Goal: Task Accomplishment & Management: Use online tool/utility

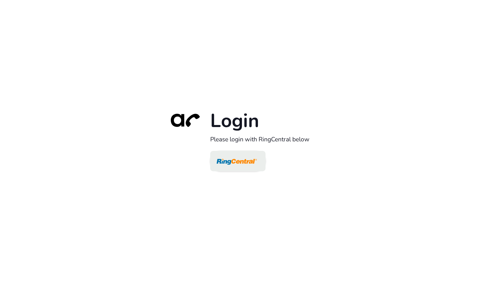
click at [236, 160] on img at bounding box center [237, 161] width 40 height 19
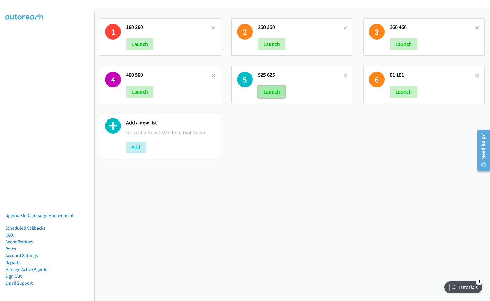
click at [271, 93] on button "Launch" at bounding box center [271, 92] width 27 height 12
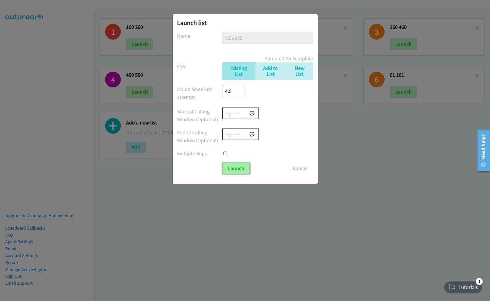
click at [241, 169] on input "Launch" at bounding box center [236, 169] width 27 height 12
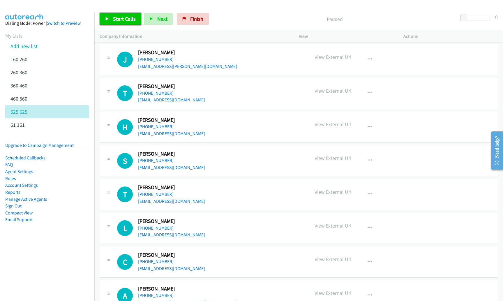
click at [127, 23] on link "Start Calls" at bounding box center [121, 19] width 42 height 12
click at [368, 59] on icon "button" at bounding box center [370, 59] width 5 height 5
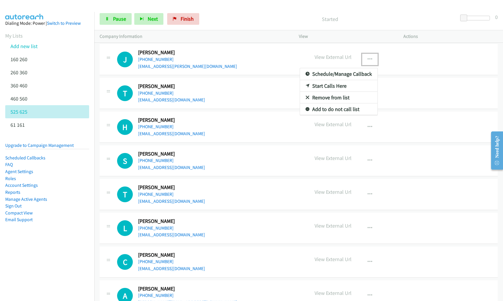
click at [238, 62] on div at bounding box center [251, 150] width 503 height 301
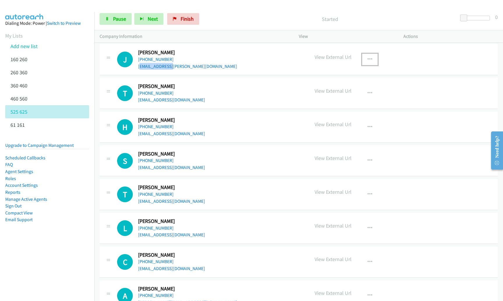
click at [372, 59] on button "button" at bounding box center [370, 60] width 16 height 12
click at [339, 100] on link "Remove from list" at bounding box center [338, 98] width 77 height 12
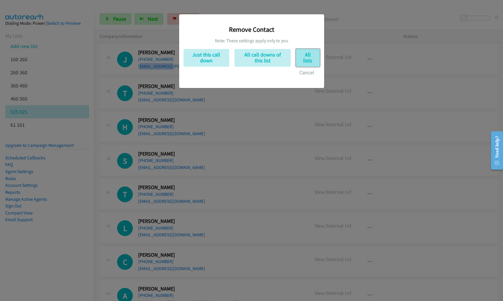
click at [301, 57] on button "All lists" at bounding box center [308, 58] width 24 height 18
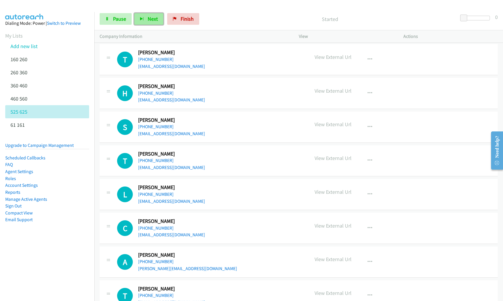
click at [152, 23] on button "Next" at bounding box center [148, 19] width 29 height 12
click at [152, 19] on span "Next" at bounding box center [153, 18] width 10 height 7
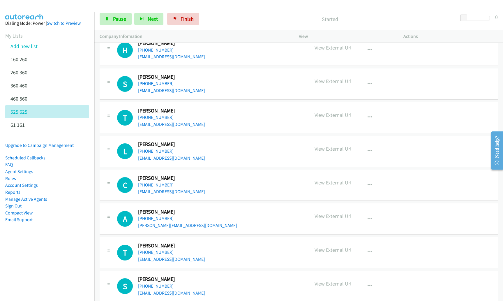
scroll to position [34, 0]
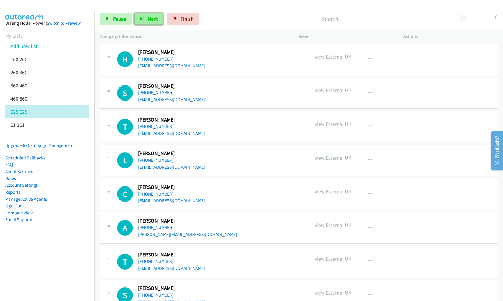
click at [149, 17] on span "Next" at bounding box center [153, 18] width 10 height 7
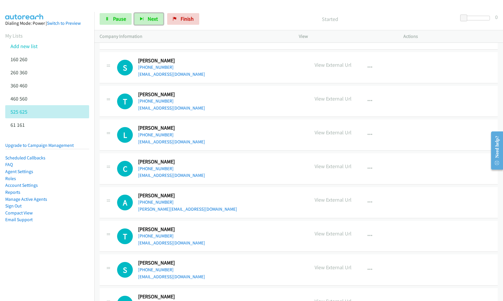
scroll to position [67, 0]
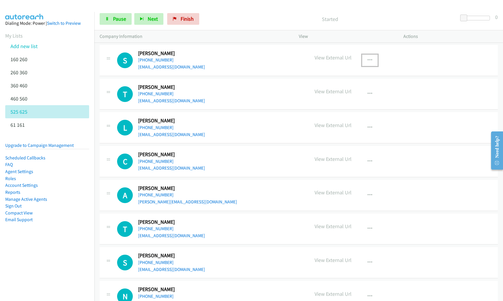
click at [369, 59] on icon "button" at bounding box center [370, 60] width 5 height 5
click at [346, 96] on link "Remove from list" at bounding box center [338, 98] width 77 height 12
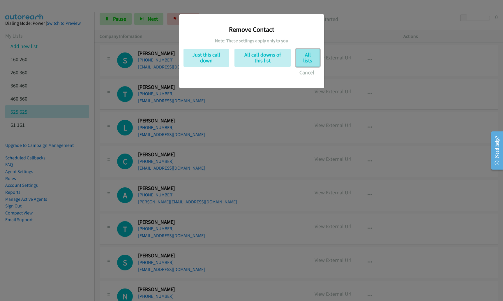
click at [300, 55] on button "All lists" at bounding box center [308, 58] width 24 height 18
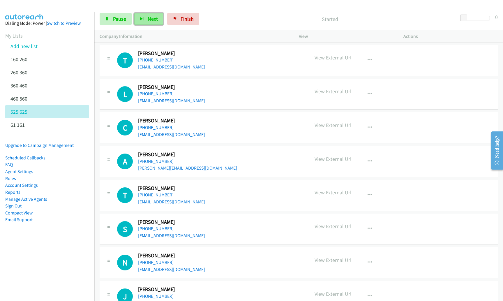
click at [137, 18] on button "Next" at bounding box center [148, 19] width 29 height 12
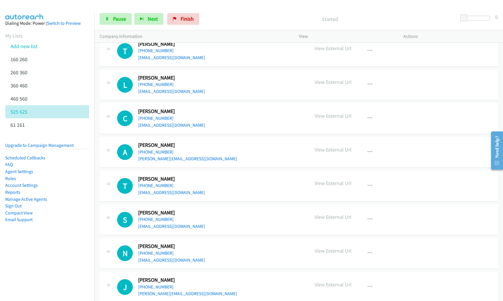
scroll to position [75, 0]
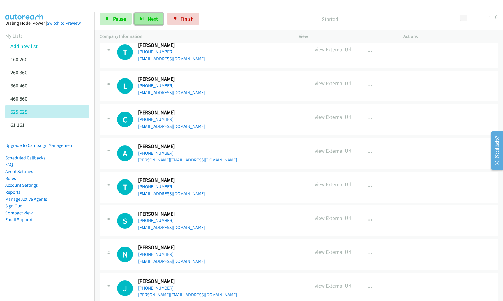
click at [153, 16] on span "Next" at bounding box center [153, 18] width 10 height 7
click at [142, 21] on button "Next" at bounding box center [148, 19] width 29 height 12
click at [147, 22] on button "Next" at bounding box center [148, 19] width 29 height 12
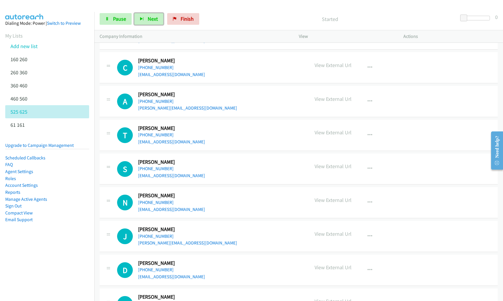
scroll to position [127, 0]
click at [368, 102] on icon "button" at bounding box center [370, 101] width 5 height 5
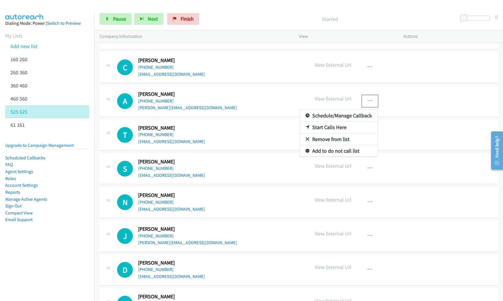
click at [348, 140] on link "Remove from list" at bounding box center [338, 139] width 77 height 12
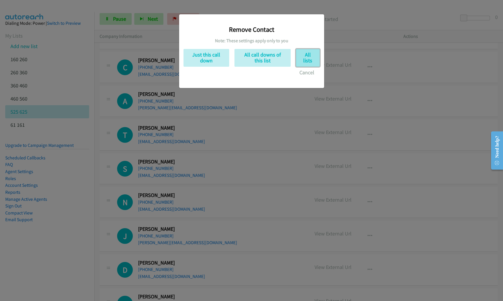
click at [303, 55] on button "All lists" at bounding box center [308, 58] width 24 height 18
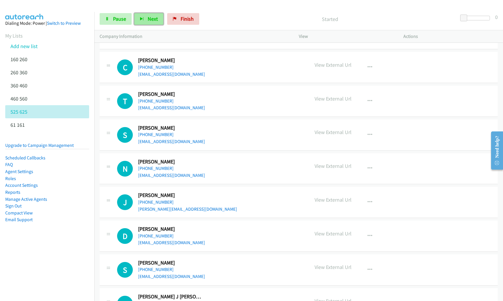
click at [149, 18] on span "Next" at bounding box center [153, 18] width 10 height 7
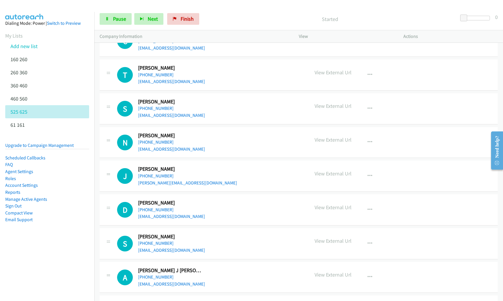
scroll to position [161, 0]
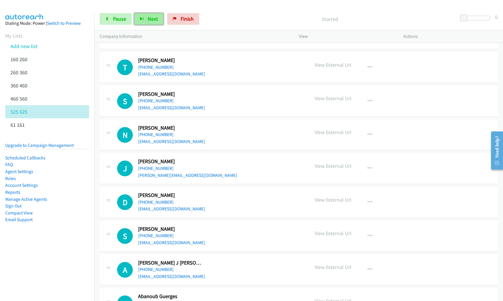
click at [153, 15] on button "Next" at bounding box center [148, 19] width 29 height 12
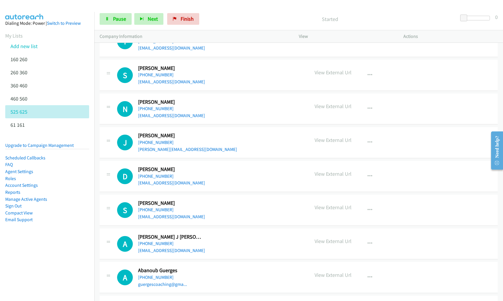
scroll to position [197, 0]
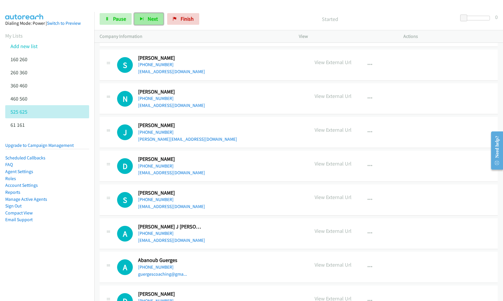
click at [145, 16] on button "Next" at bounding box center [148, 19] width 29 height 12
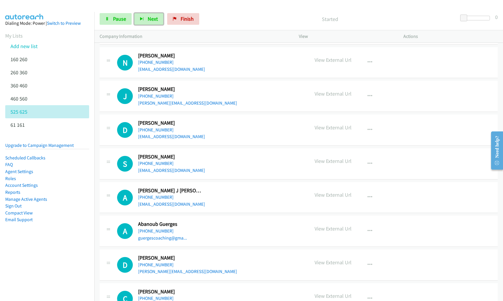
scroll to position [237, 0]
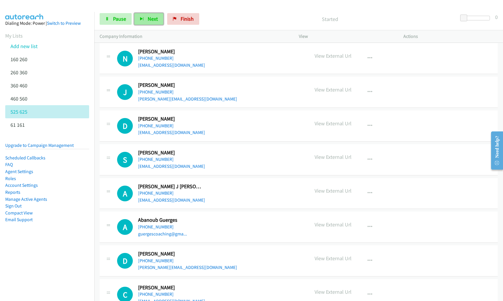
click at [154, 16] on span "Next" at bounding box center [153, 18] width 10 height 7
click at [144, 19] on button "Next" at bounding box center [148, 19] width 29 height 12
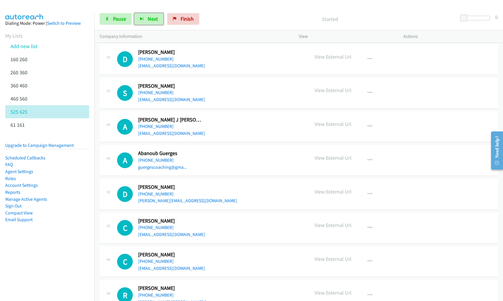
scroll to position [300, 0]
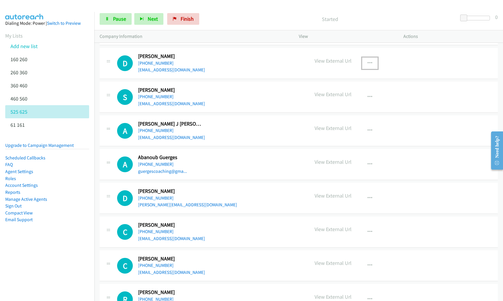
click at [368, 62] on icon "button" at bounding box center [370, 63] width 5 height 5
click at [345, 104] on link "Remove from list" at bounding box center [338, 102] width 77 height 12
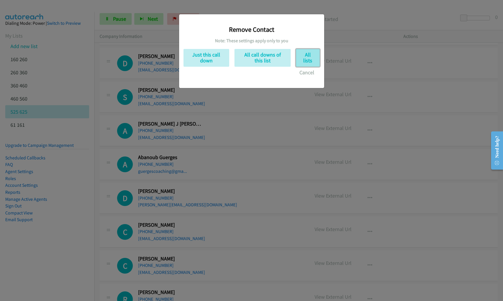
click at [307, 63] on button "All lists" at bounding box center [308, 58] width 24 height 18
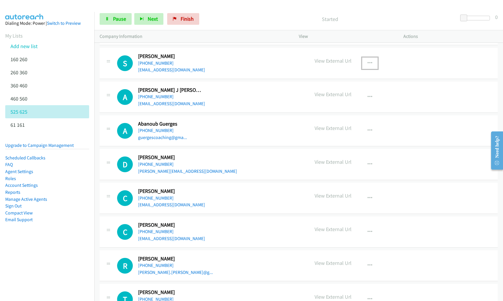
click at [368, 61] on icon "button" at bounding box center [370, 63] width 5 height 5
click at [355, 100] on link "Remove from list" at bounding box center [338, 102] width 77 height 12
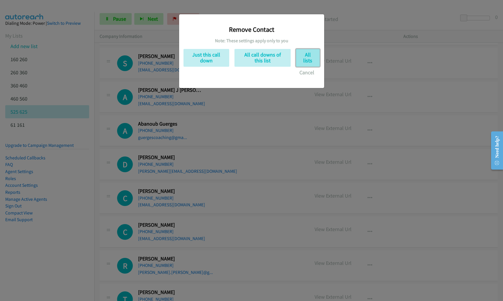
click at [312, 62] on button "All lists" at bounding box center [308, 58] width 24 height 18
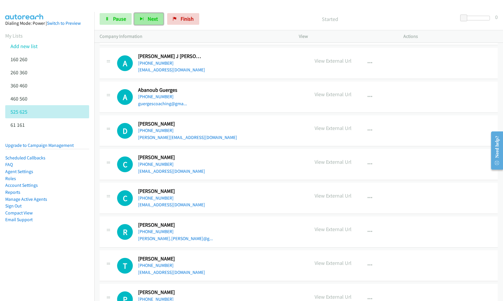
click at [151, 23] on button "Next" at bounding box center [148, 19] width 29 height 12
click at [148, 16] on span "Next" at bounding box center [153, 18] width 10 height 7
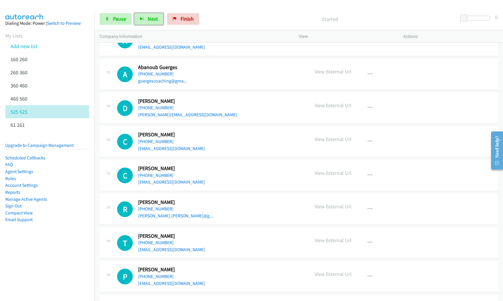
scroll to position [331, 0]
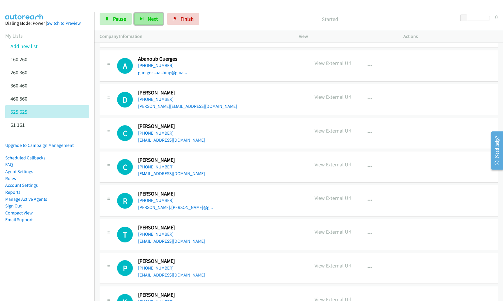
click at [153, 16] on span "Next" at bounding box center [153, 18] width 10 height 7
click at [368, 101] on icon "button" at bounding box center [370, 99] width 5 height 5
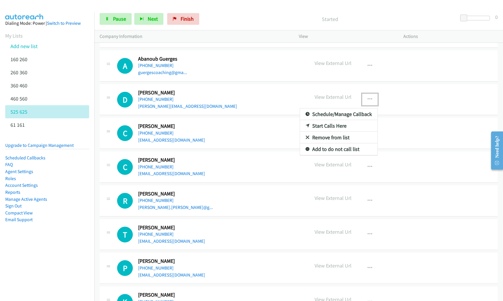
click at [341, 137] on link "Remove from list" at bounding box center [338, 138] width 77 height 12
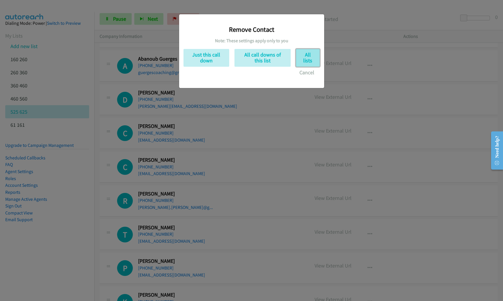
click at [310, 61] on button "All lists" at bounding box center [308, 58] width 24 height 18
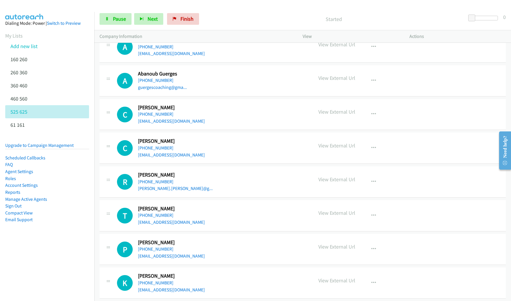
scroll to position [324, 0]
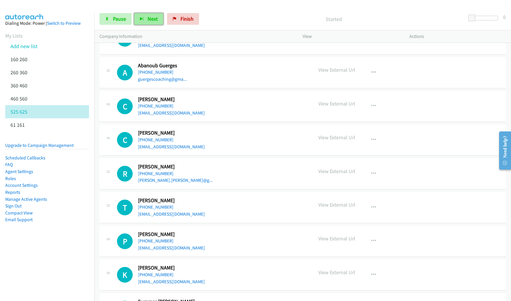
click at [148, 20] on span "Next" at bounding box center [153, 18] width 10 height 7
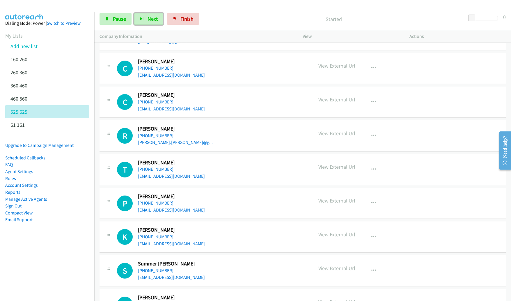
scroll to position [368, 0]
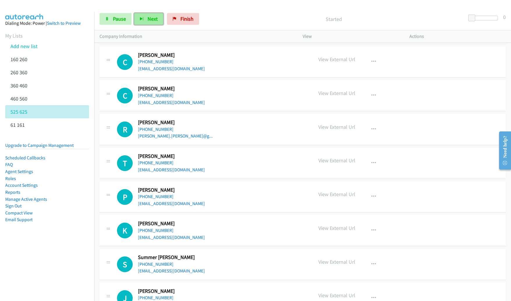
click at [142, 17] on button "Next" at bounding box center [148, 19] width 29 height 12
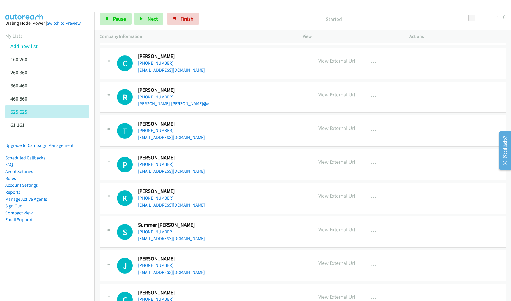
scroll to position [406, 0]
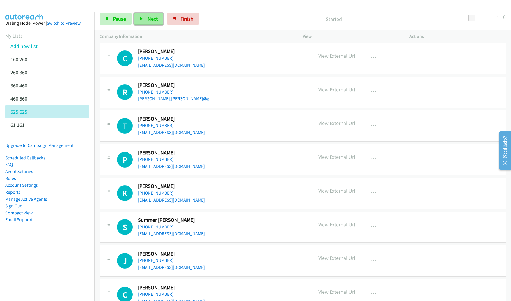
click at [157, 19] on button "Next" at bounding box center [148, 19] width 29 height 12
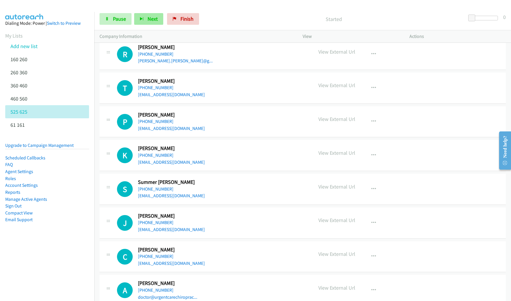
scroll to position [438, 0]
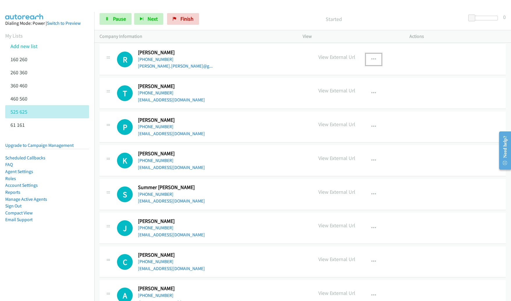
click at [373, 59] on icon "button" at bounding box center [374, 59] width 5 height 5
click at [354, 96] on link "Remove from list" at bounding box center [342, 98] width 77 height 12
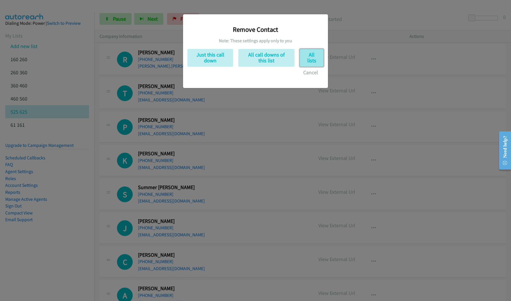
click at [308, 50] on button "All lists" at bounding box center [312, 58] width 24 height 18
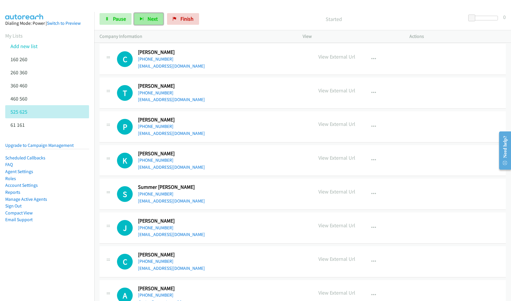
click at [153, 17] on span "Next" at bounding box center [153, 18] width 10 height 7
click at [154, 22] on span "Next" at bounding box center [153, 18] width 10 height 7
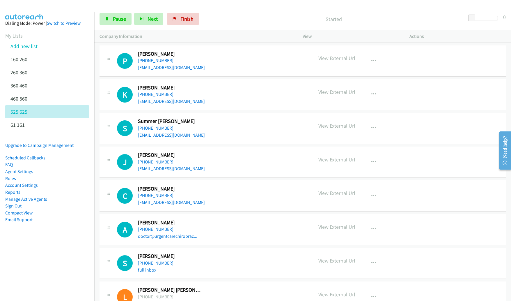
scroll to position [471, 0]
click at [152, 16] on span "Next" at bounding box center [153, 18] width 10 height 7
click at [145, 22] on button "Next" at bounding box center [148, 19] width 29 height 12
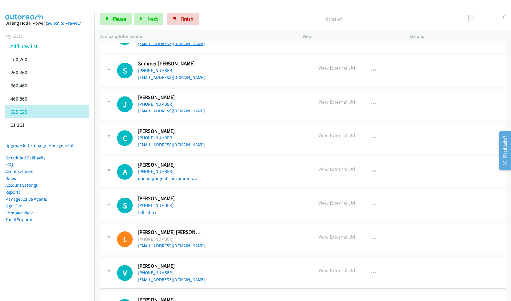
scroll to position [530, 0]
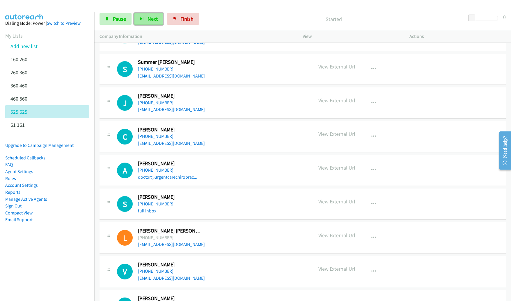
click at [145, 20] on button "Next" at bounding box center [148, 19] width 29 height 12
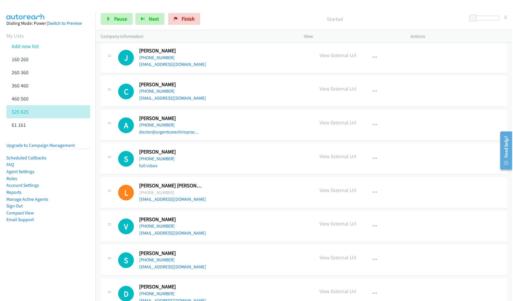
scroll to position [575, 0]
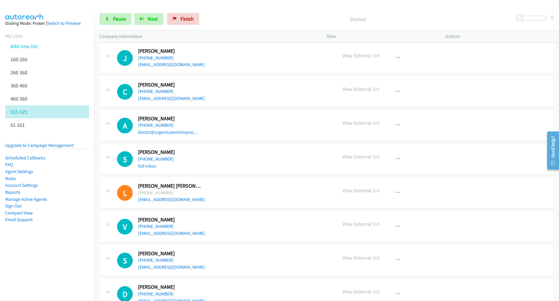
click at [412, 17] on p "Started" at bounding box center [358, 19] width 302 height 8
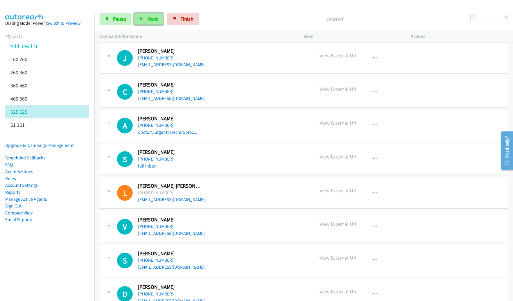
click at [149, 20] on span "Next" at bounding box center [153, 18] width 10 height 7
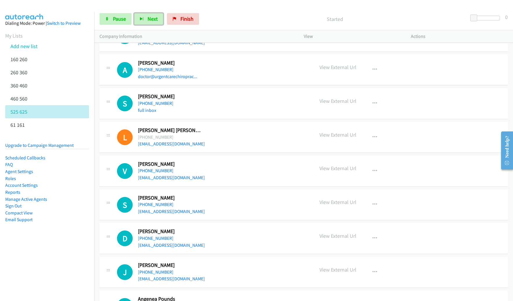
scroll to position [635, 0]
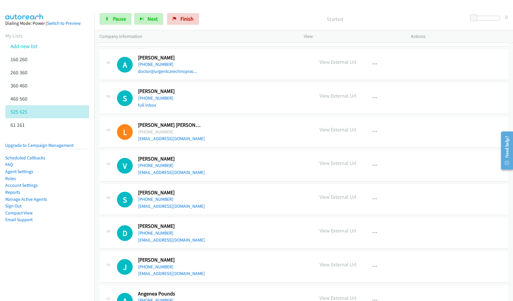
click at [148, 10] on div "Start Calls Pause Next Finish Started 0" at bounding box center [303, 19] width 419 height 22
click at [147, 13] on button "Next" at bounding box center [148, 19] width 29 height 12
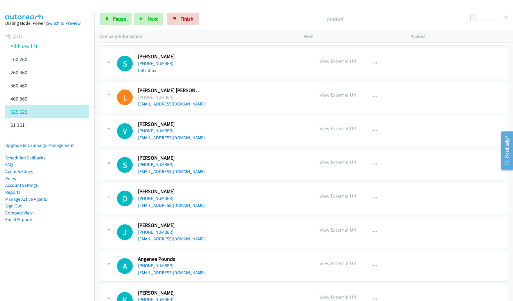
scroll to position [633, 0]
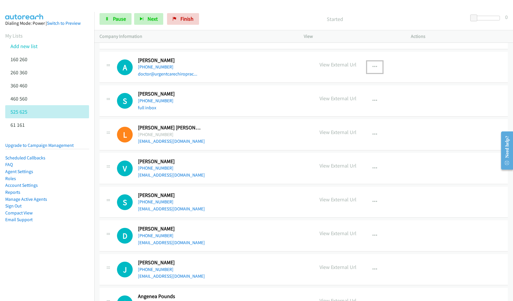
click at [378, 69] on button "button" at bounding box center [375, 67] width 16 height 12
click at [348, 105] on link "Remove from list" at bounding box center [343, 105] width 77 height 12
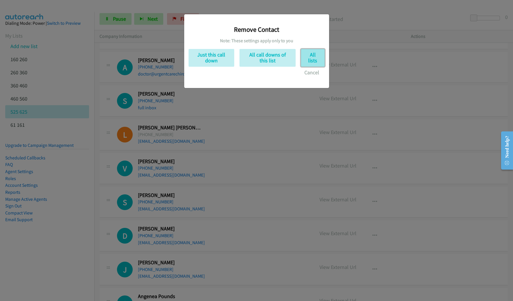
click at [318, 62] on button "All lists" at bounding box center [313, 58] width 24 height 18
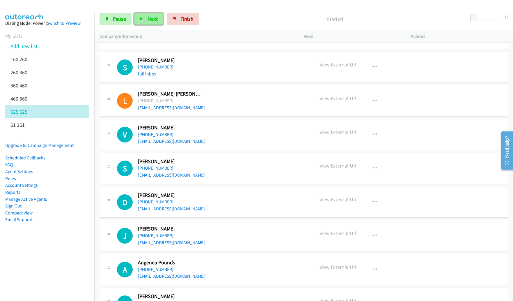
click at [149, 22] on span "Next" at bounding box center [153, 18] width 10 height 7
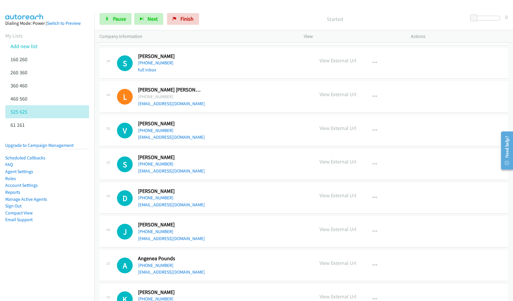
scroll to position [638, 0]
click at [152, 20] on span "Next" at bounding box center [153, 18] width 10 height 7
click at [373, 131] on icon "button" at bounding box center [375, 130] width 5 height 5
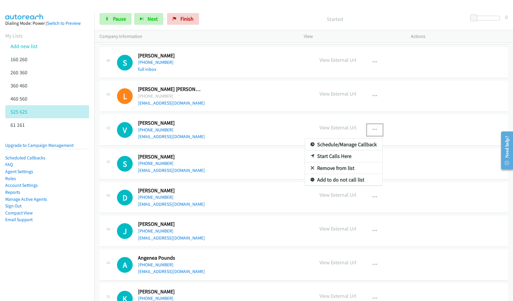
click at [345, 170] on link "Remove from list" at bounding box center [343, 168] width 77 height 12
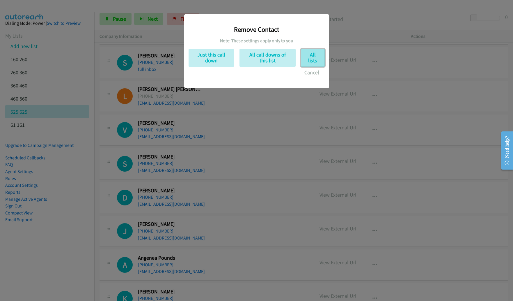
click at [309, 56] on button "All lists" at bounding box center [313, 58] width 24 height 18
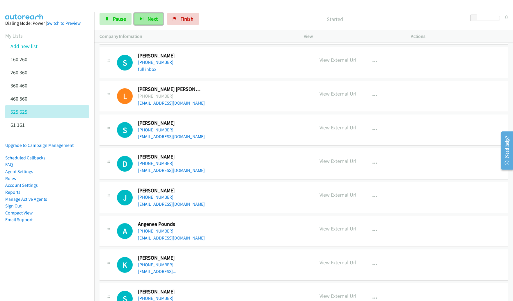
click at [157, 21] on button "Next" at bounding box center [148, 19] width 29 height 12
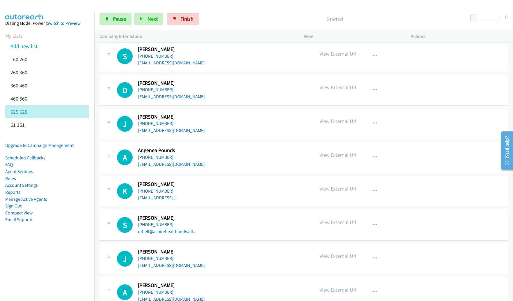
scroll to position [712, 0]
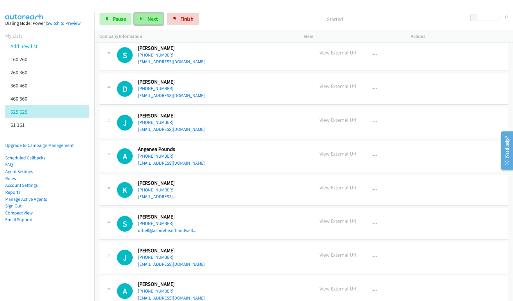
click at [149, 17] on span "Next" at bounding box center [153, 18] width 10 height 7
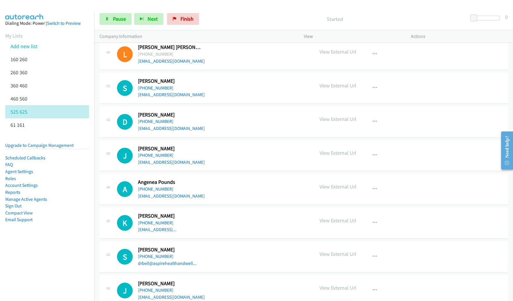
scroll to position [649, 0]
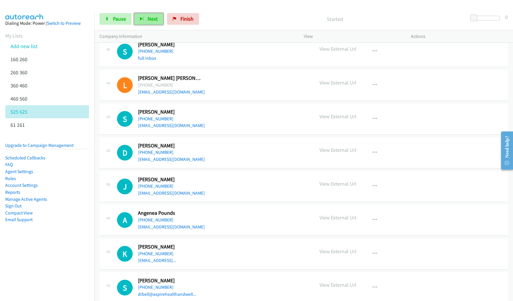
click at [141, 17] on icon "button" at bounding box center [142, 19] width 4 height 4
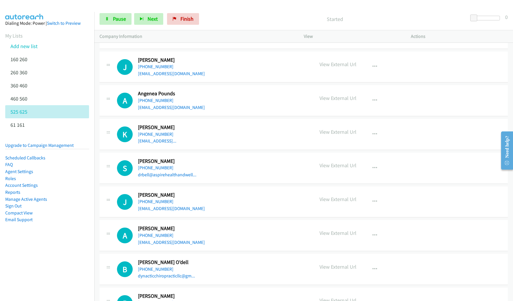
scroll to position [779, 0]
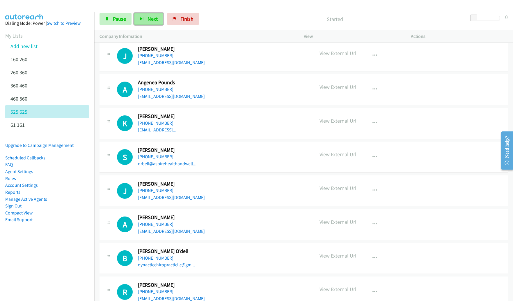
click at [153, 19] on span "Next" at bounding box center [153, 18] width 10 height 7
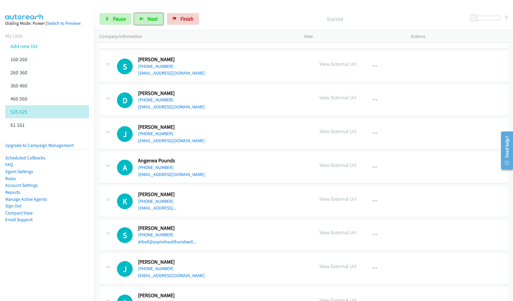
scroll to position [701, 0]
click at [373, 168] on icon "button" at bounding box center [375, 167] width 5 height 5
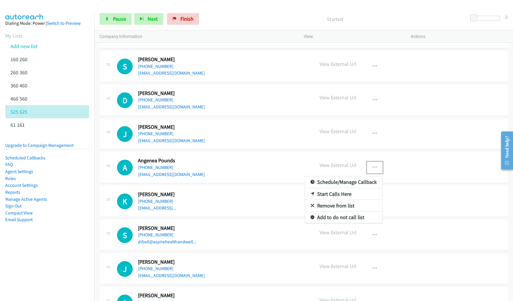
click at [356, 206] on link "Remove from list" at bounding box center [343, 206] width 77 height 12
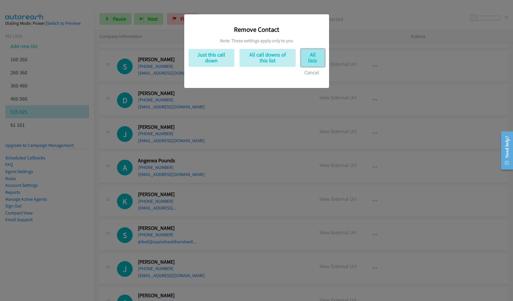
click at [310, 57] on button "All lists" at bounding box center [313, 58] width 24 height 18
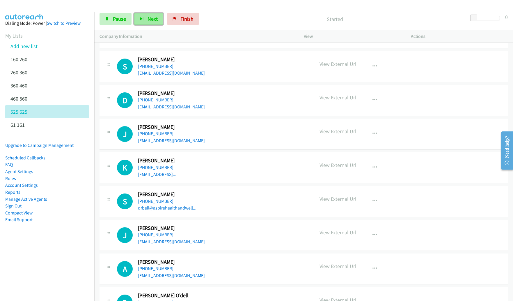
click at [148, 22] on span "Next" at bounding box center [153, 18] width 10 height 7
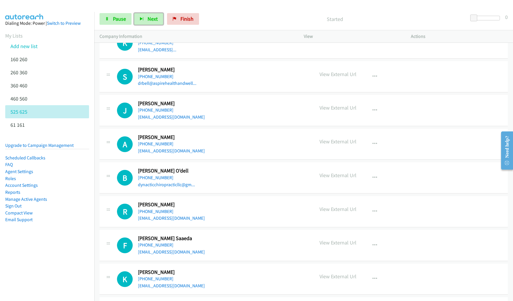
scroll to position [827, 0]
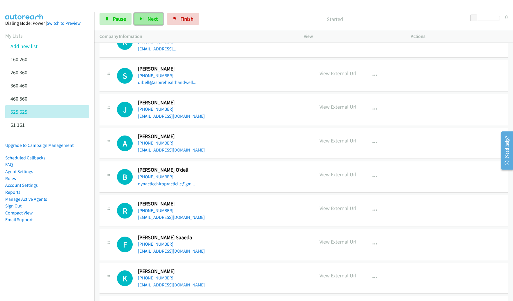
click at [149, 22] on span "Next" at bounding box center [153, 18] width 10 height 7
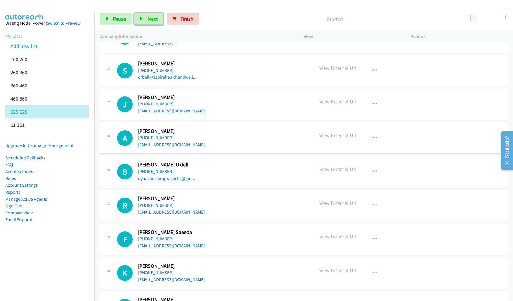
scroll to position [839, 0]
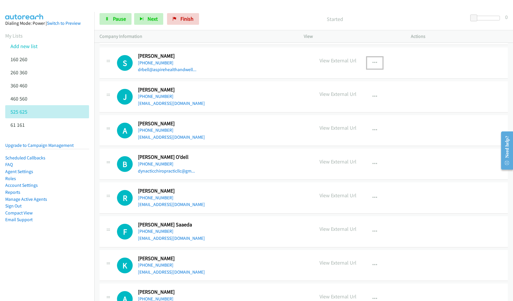
click at [373, 62] on icon "button" at bounding box center [375, 63] width 5 height 5
click at [354, 99] on link "Remove from list" at bounding box center [343, 101] width 77 height 12
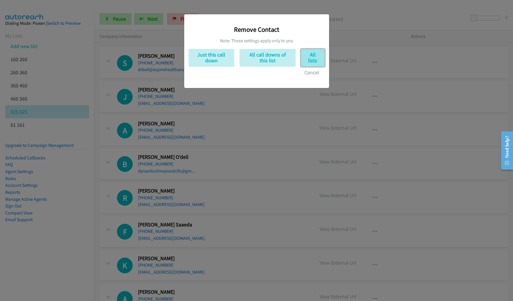
click at [307, 55] on button "All lists" at bounding box center [313, 58] width 24 height 18
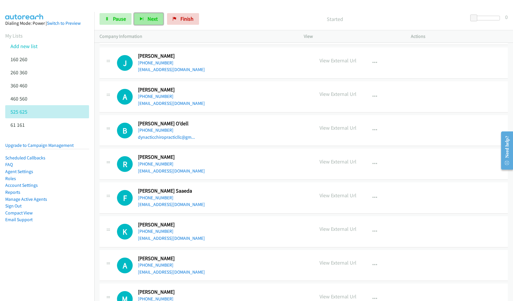
click at [155, 17] on span "Next" at bounding box center [153, 18] width 10 height 7
click at [373, 62] on icon "button" at bounding box center [375, 63] width 5 height 5
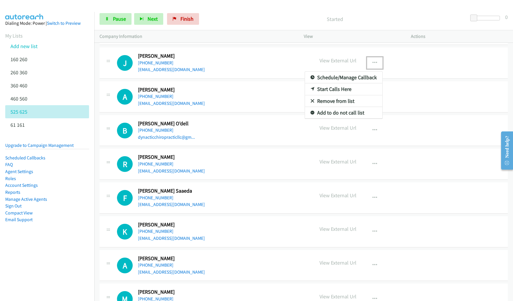
click at [334, 100] on link "Remove from list" at bounding box center [343, 101] width 77 height 12
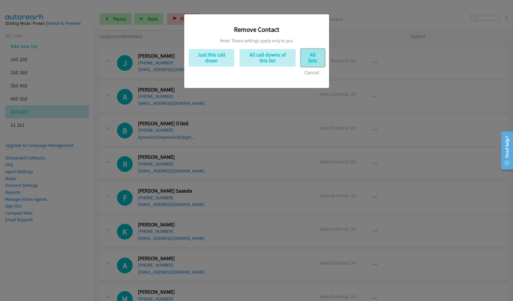
click at [321, 60] on button "All lists" at bounding box center [313, 58] width 24 height 18
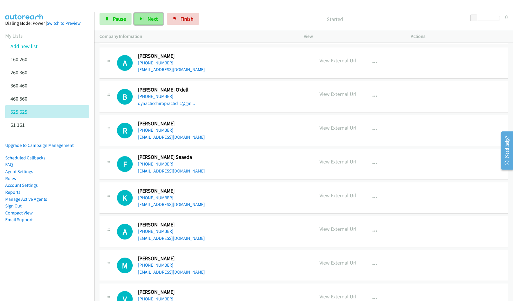
click at [151, 17] on span "Next" at bounding box center [153, 18] width 10 height 7
click at [157, 18] on button "Next" at bounding box center [148, 19] width 29 height 12
click at [160, 16] on button "Next" at bounding box center [148, 19] width 29 height 12
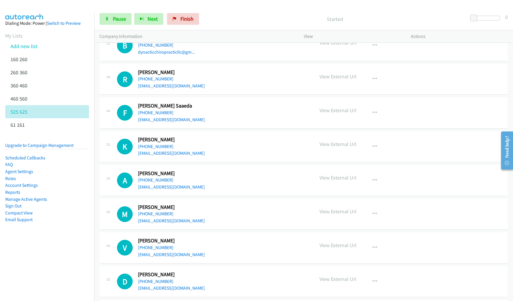
scroll to position [908, 0]
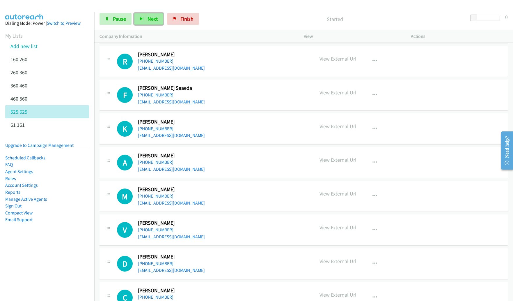
click at [151, 20] on span "Next" at bounding box center [153, 18] width 10 height 7
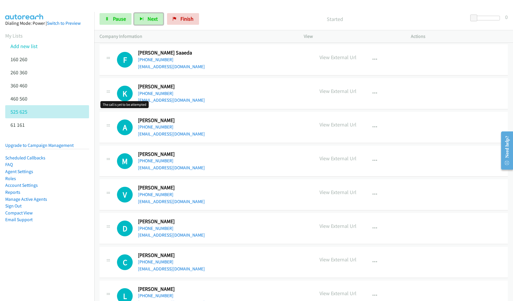
scroll to position [944, 0]
copy link "[PHONE_NUMBER]"
click at [156, 16] on span "Next" at bounding box center [153, 18] width 10 height 7
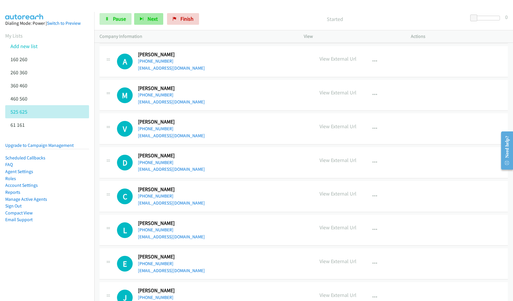
scroll to position [1011, 0]
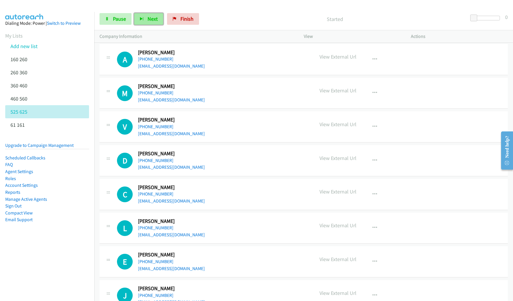
click at [155, 18] on span "Next" at bounding box center [153, 18] width 10 height 7
click at [152, 20] on span "Next" at bounding box center [153, 18] width 10 height 7
click at [144, 20] on button "Next" at bounding box center [148, 19] width 29 height 12
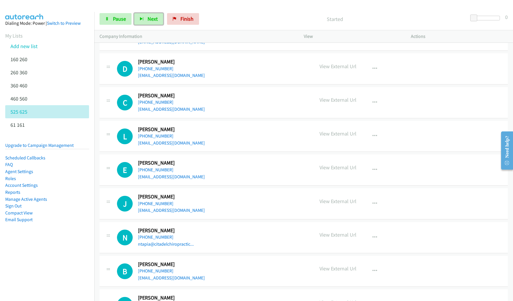
scroll to position [1103, 0]
click at [151, 16] on span "Next" at bounding box center [153, 18] width 10 height 7
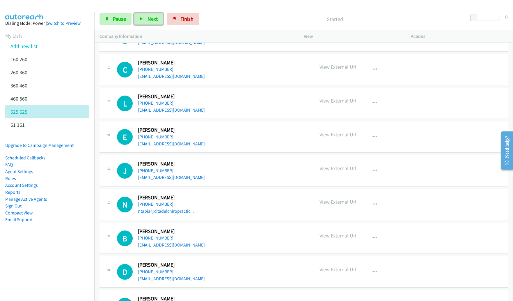
scroll to position [1136, 0]
click at [144, 21] on button "Next" at bounding box center [148, 19] width 29 height 12
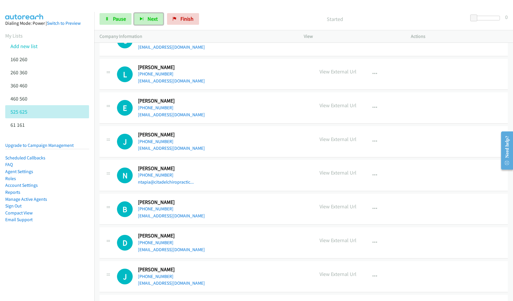
scroll to position [1179, 0]
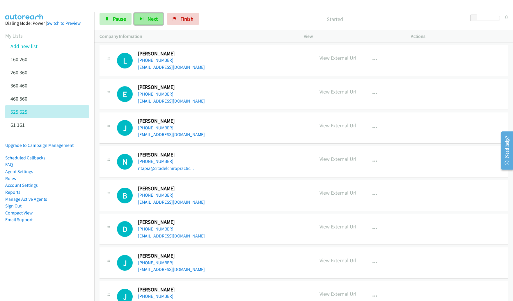
click at [144, 21] on button "Next" at bounding box center [148, 19] width 29 height 12
click at [225, 26] on div "Start Calls Pause Next Finish Started 0" at bounding box center [303, 19] width 419 height 22
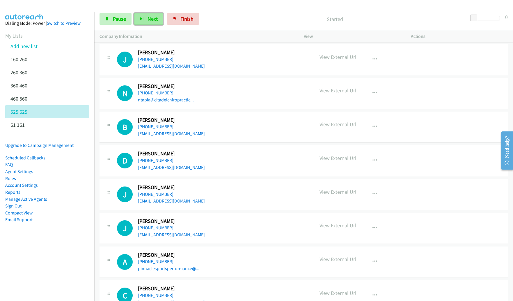
click at [146, 16] on button "Next" at bounding box center [148, 19] width 29 height 12
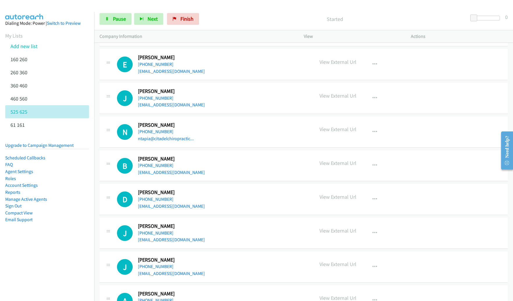
scroll to position [1209, 0]
click at [151, 21] on span "Next" at bounding box center [153, 18] width 10 height 7
click at [153, 15] on button "Next" at bounding box center [148, 19] width 29 height 12
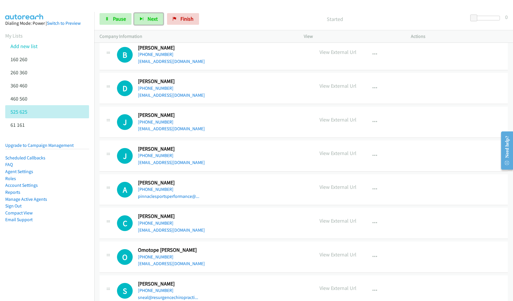
scroll to position [1320, 0]
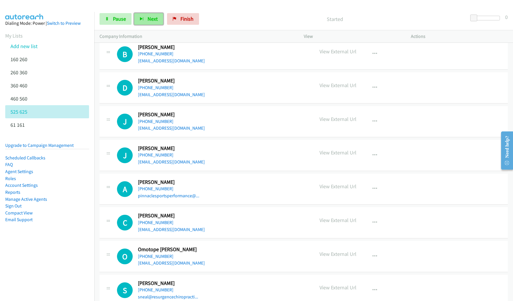
click at [158, 21] on button "Next" at bounding box center [148, 19] width 29 height 12
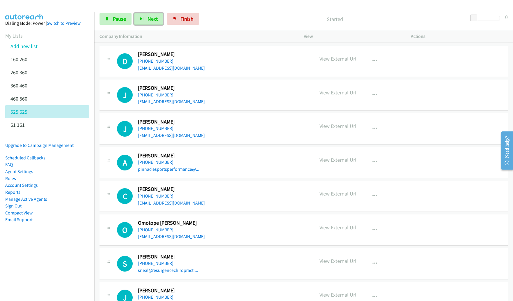
scroll to position [1347, 0]
click at [148, 5] on div at bounding box center [254, 11] width 508 height 22
click at [146, 19] on button "Next" at bounding box center [148, 19] width 29 height 12
click at [143, 17] on icon "button" at bounding box center [142, 19] width 4 height 4
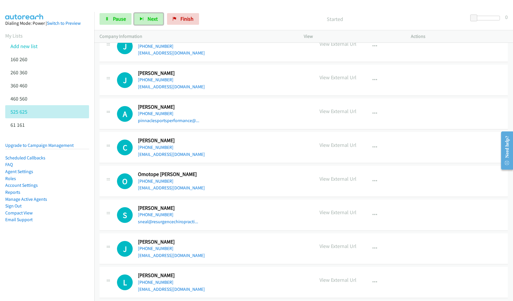
scroll to position [1405, 0]
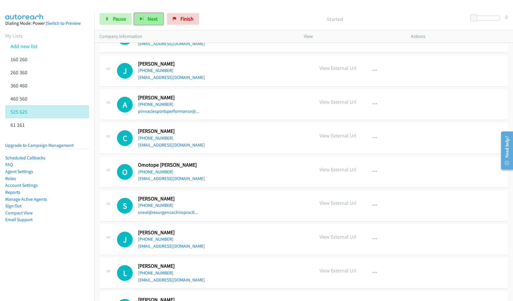
click at [147, 19] on button "Next" at bounding box center [148, 19] width 29 height 12
click at [160, 20] on button "Next" at bounding box center [148, 19] width 29 height 12
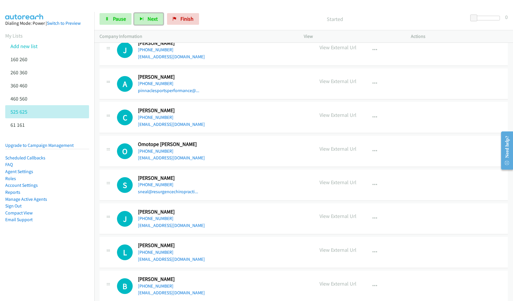
scroll to position [1425, 0]
click at [374, 86] on button "button" at bounding box center [375, 84] width 16 height 12
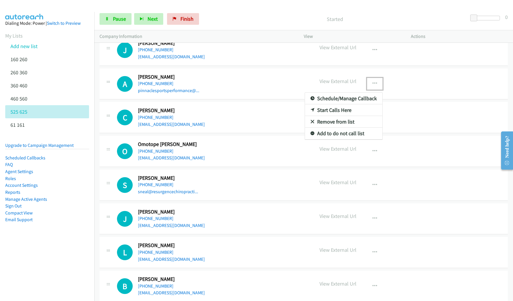
click at [351, 122] on link "Remove from list" at bounding box center [343, 122] width 77 height 12
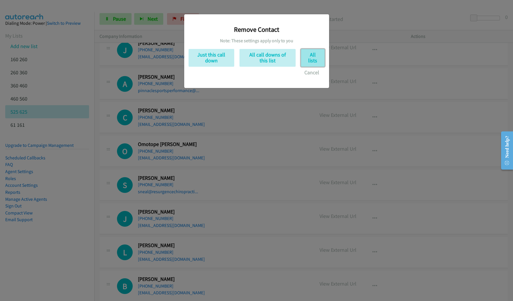
click at [312, 59] on button "All lists" at bounding box center [313, 58] width 24 height 18
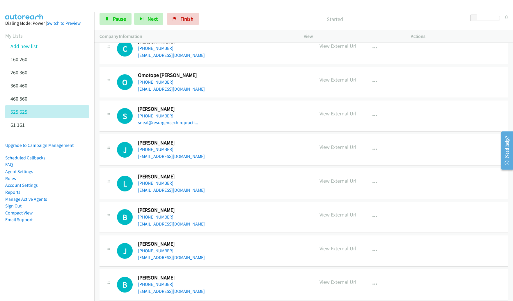
scroll to position [1452, 0]
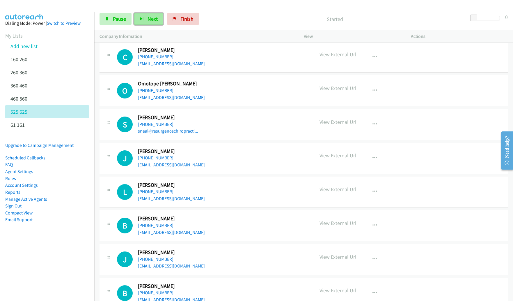
click at [153, 18] on span "Next" at bounding box center [153, 18] width 10 height 7
click at [375, 58] on button "button" at bounding box center [375, 57] width 16 height 12
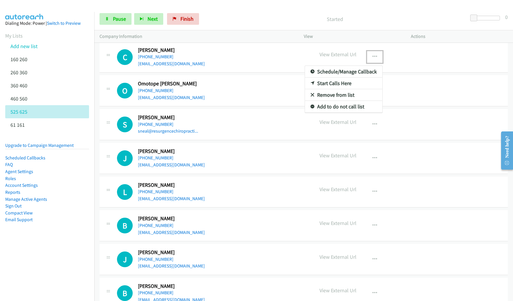
click at [352, 94] on link "Remove from list" at bounding box center [343, 95] width 77 height 12
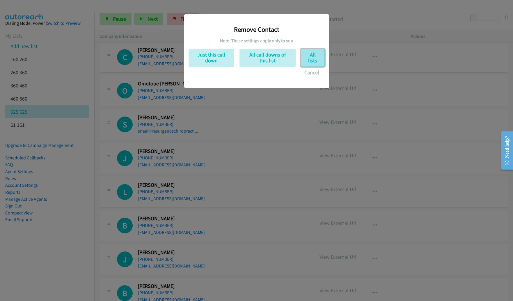
click at [315, 64] on button "All lists" at bounding box center [313, 58] width 24 height 18
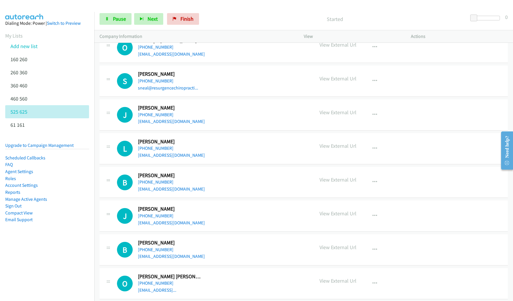
scroll to position [1462, 0]
click at [146, 21] on button "Next" at bounding box center [148, 19] width 29 height 12
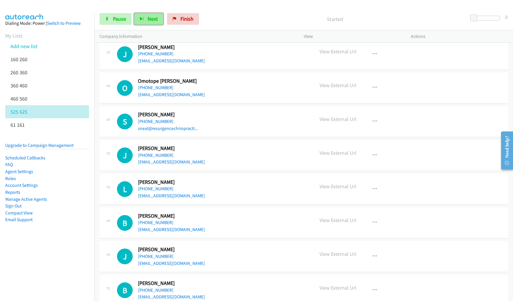
click at [160, 15] on button "Next" at bounding box center [148, 19] width 29 height 12
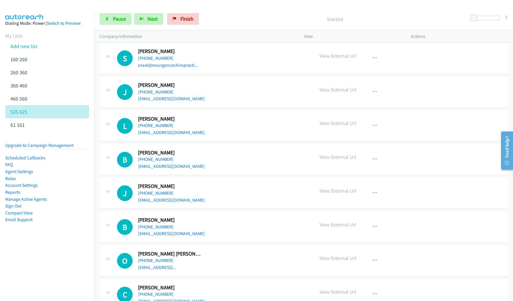
scroll to position [1484, 0]
click at [374, 57] on icon "button" at bounding box center [375, 58] width 5 height 5
click at [358, 95] on link "Remove from list" at bounding box center [343, 97] width 77 height 12
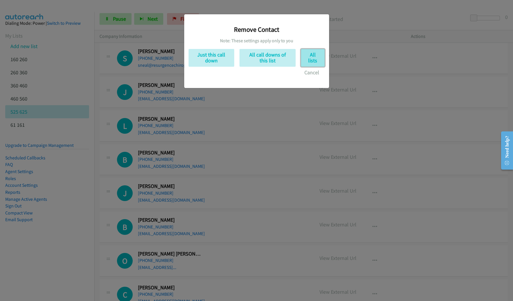
click at [312, 59] on button "All lists" at bounding box center [313, 58] width 24 height 18
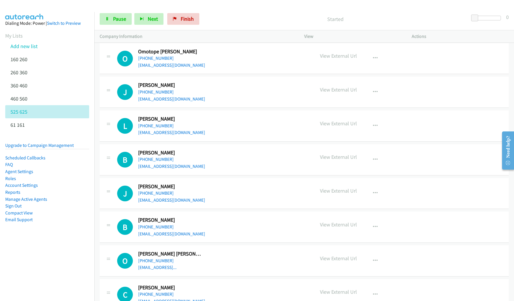
click at [216, 24] on div "Started" at bounding box center [335, 19] width 267 height 12
click at [152, 20] on span "Next" at bounding box center [153, 18] width 10 height 7
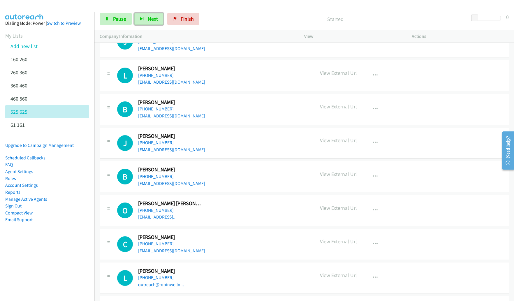
scroll to position [1501, 0]
click at [152, 16] on span "Next" at bounding box center [153, 18] width 10 height 7
click at [156, 18] on span "Next" at bounding box center [153, 18] width 10 height 7
click at [159, 19] on button "Next" at bounding box center [148, 19] width 29 height 12
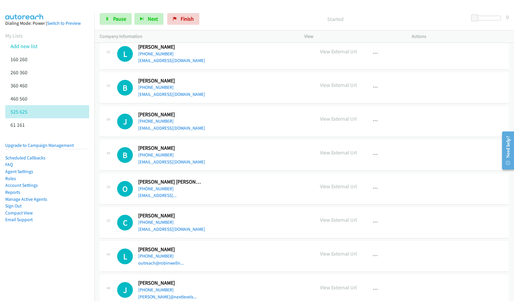
scroll to position [1569, 0]
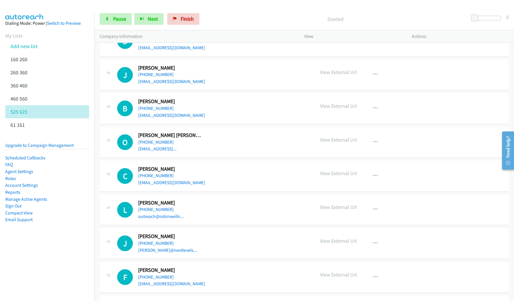
click at [308, 7] on div at bounding box center [254, 11] width 508 height 22
click at [148, 20] on span "Next" at bounding box center [153, 18] width 10 height 7
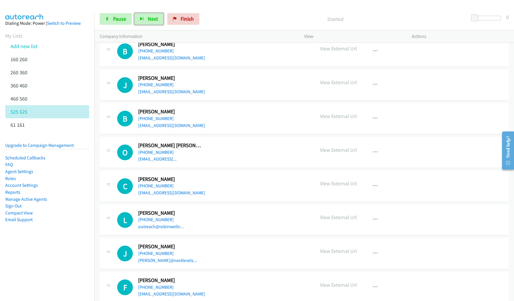
scroll to position [1513, 0]
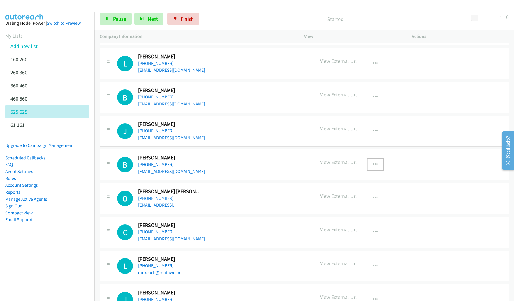
click at [373, 163] on icon "button" at bounding box center [375, 164] width 5 height 5
click at [328, 203] on link "Remove from list" at bounding box center [343, 203] width 77 height 12
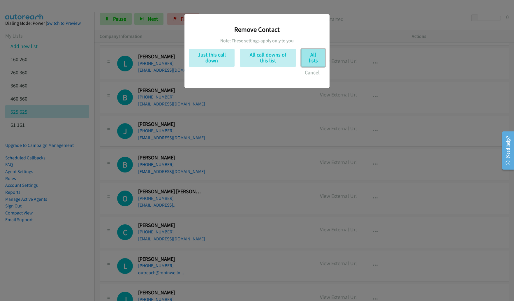
click at [310, 64] on button "All lists" at bounding box center [313, 58] width 24 height 18
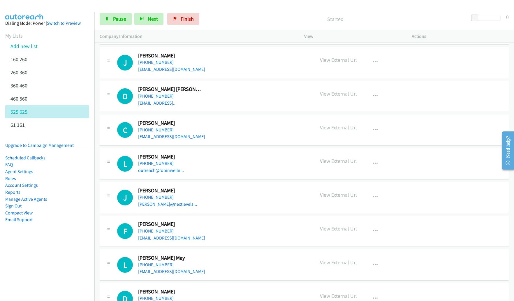
scroll to position [1581, 0]
click at [151, 20] on span "Next" at bounding box center [153, 18] width 10 height 7
click at [145, 19] on button "Next" at bounding box center [148, 19] width 29 height 12
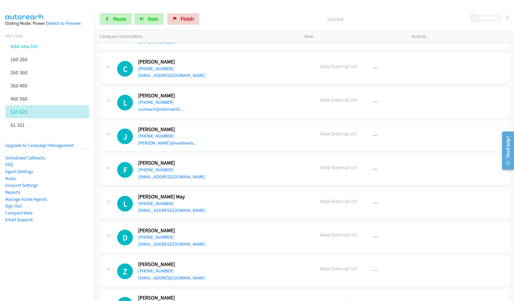
scroll to position [1644, 0]
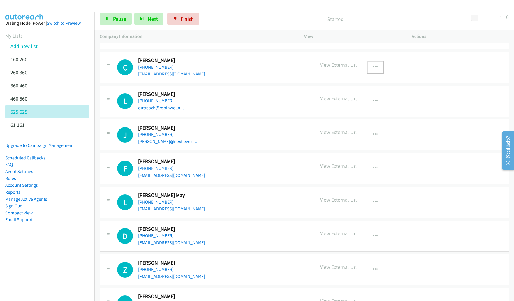
click at [373, 66] on icon "button" at bounding box center [375, 67] width 5 height 5
click at [338, 104] on link "Remove from list" at bounding box center [343, 106] width 77 height 12
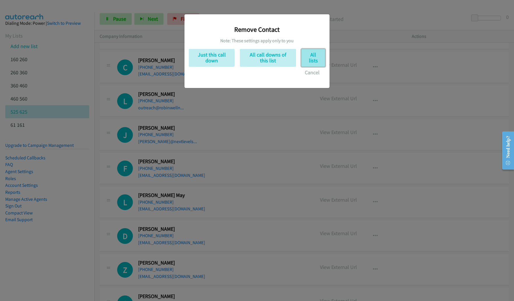
click at [311, 53] on button "All lists" at bounding box center [313, 58] width 24 height 18
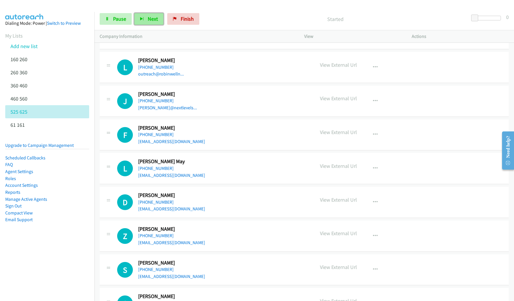
click at [153, 16] on span "Next" at bounding box center [153, 18] width 10 height 7
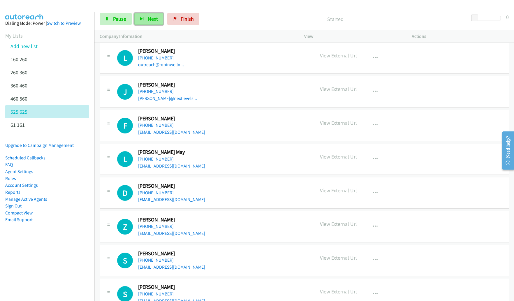
click at [149, 18] on span "Next" at bounding box center [153, 18] width 10 height 7
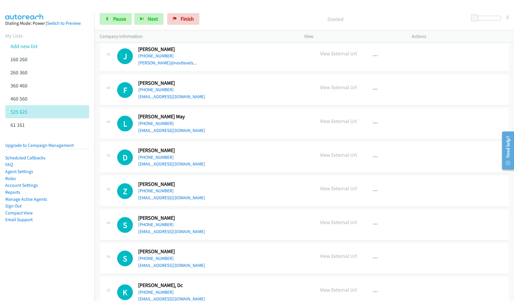
scroll to position [1683, 0]
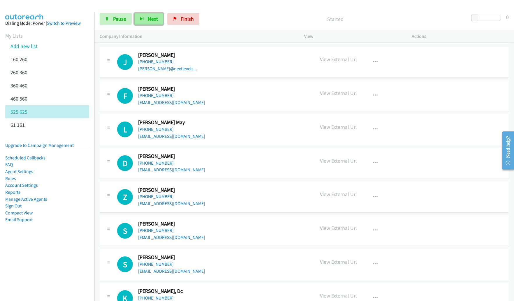
click at [153, 17] on span "Next" at bounding box center [153, 18] width 10 height 7
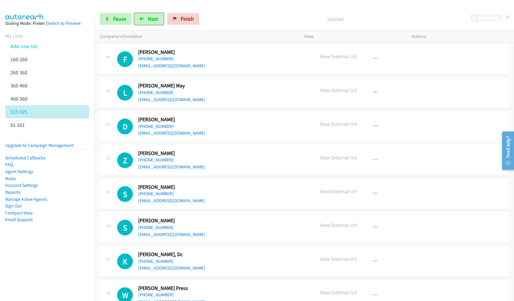
scroll to position [1721, 0]
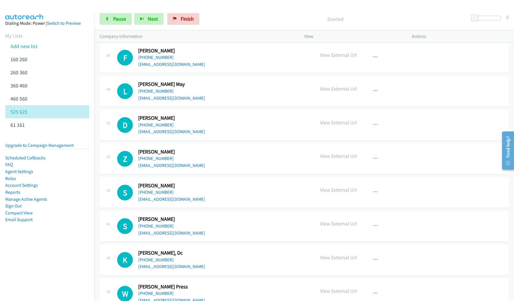
click at [154, 8] on div "Start Calls Pause Next Finish Started 0" at bounding box center [303, 19] width 419 height 22
click at [154, 12] on div "Start Calls Pause Next Finish Started 0" at bounding box center [303, 19] width 419 height 22
click at [314, 18] on p "Started" at bounding box center [335, 19] width 256 height 8
click at [155, 25] on div "Start Calls Pause Next Finish Started 0" at bounding box center [303, 19] width 419 height 22
click at [155, 24] on button "Next" at bounding box center [148, 19] width 29 height 12
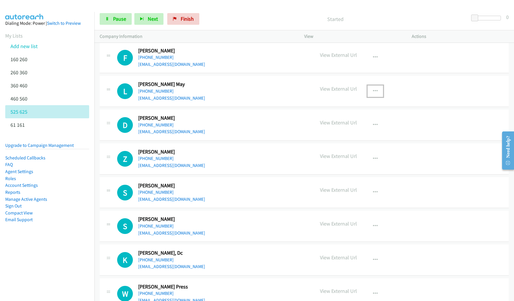
click at [375, 90] on button "button" at bounding box center [375, 91] width 16 height 12
click at [345, 129] on link "Remove from list" at bounding box center [343, 129] width 77 height 12
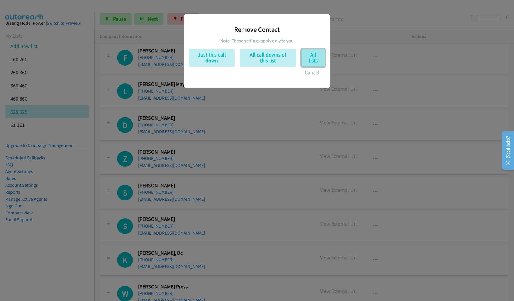
click at [316, 59] on button "All lists" at bounding box center [313, 58] width 24 height 18
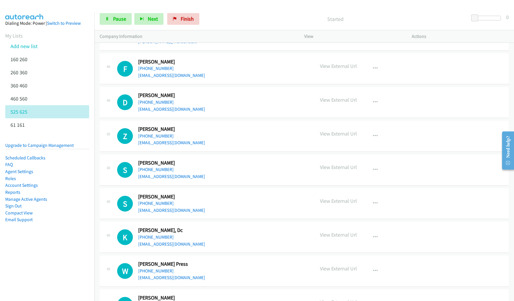
scroll to position [1710, 0]
click at [370, 102] on button "button" at bounding box center [375, 102] width 16 height 12
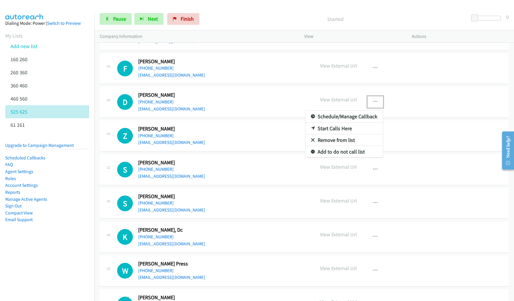
click at [330, 129] on link "Start Calls Here" at bounding box center [343, 129] width 77 height 12
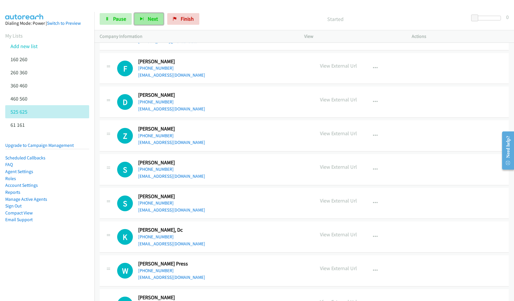
click at [141, 19] on icon "button" at bounding box center [142, 19] width 4 height 4
click at [143, 14] on button "Next" at bounding box center [148, 19] width 29 height 12
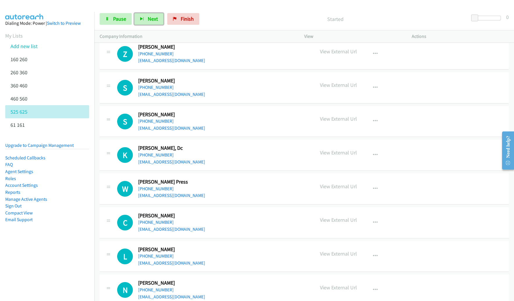
scroll to position [1792, 0]
click at [221, 19] on p "Started" at bounding box center [335, 19] width 256 height 8
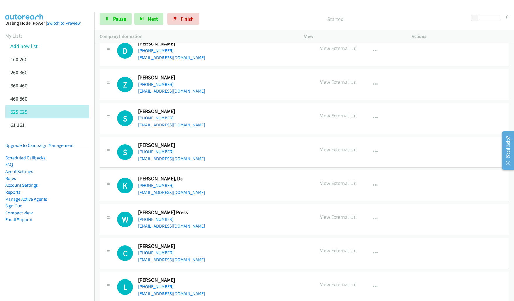
scroll to position [1766, 0]
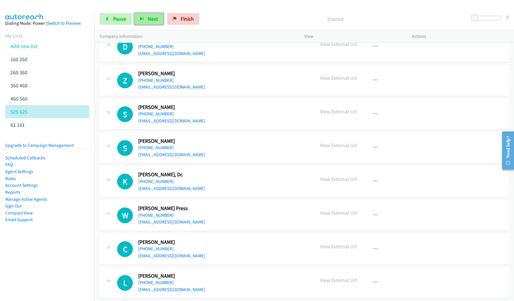
click at [153, 22] on button "Next" at bounding box center [148, 19] width 29 height 12
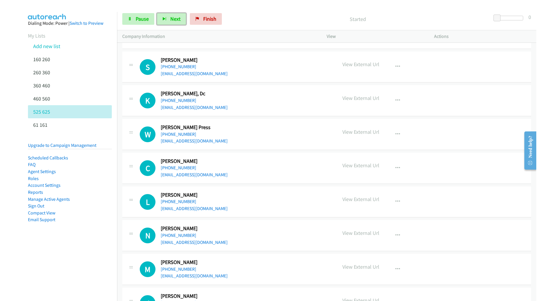
scroll to position [1847, 0]
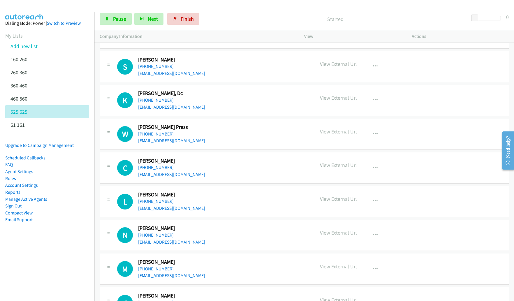
click at [217, 27] on div "Start Calls Pause Next Finish Started 0" at bounding box center [303, 19] width 419 height 22
click at [158, 19] on button "Next" at bounding box center [148, 19] width 29 height 12
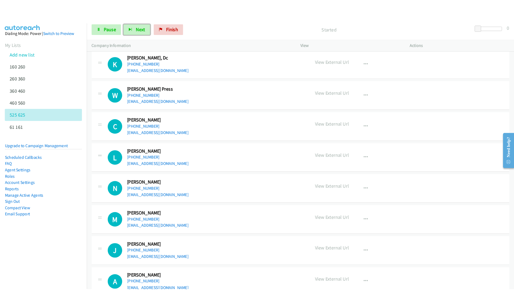
scroll to position [1887, 0]
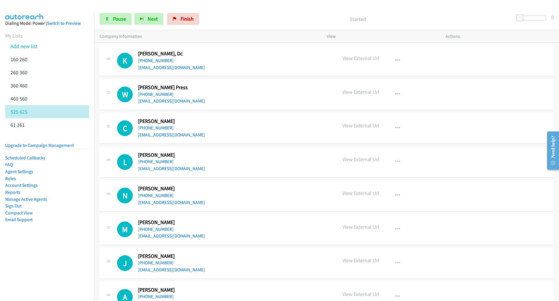
click at [275, 10] on div "Start Calls Pause Next Finish Started 0" at bounding box center [326, 19] width 465 height 22
